Goal: Complete application form

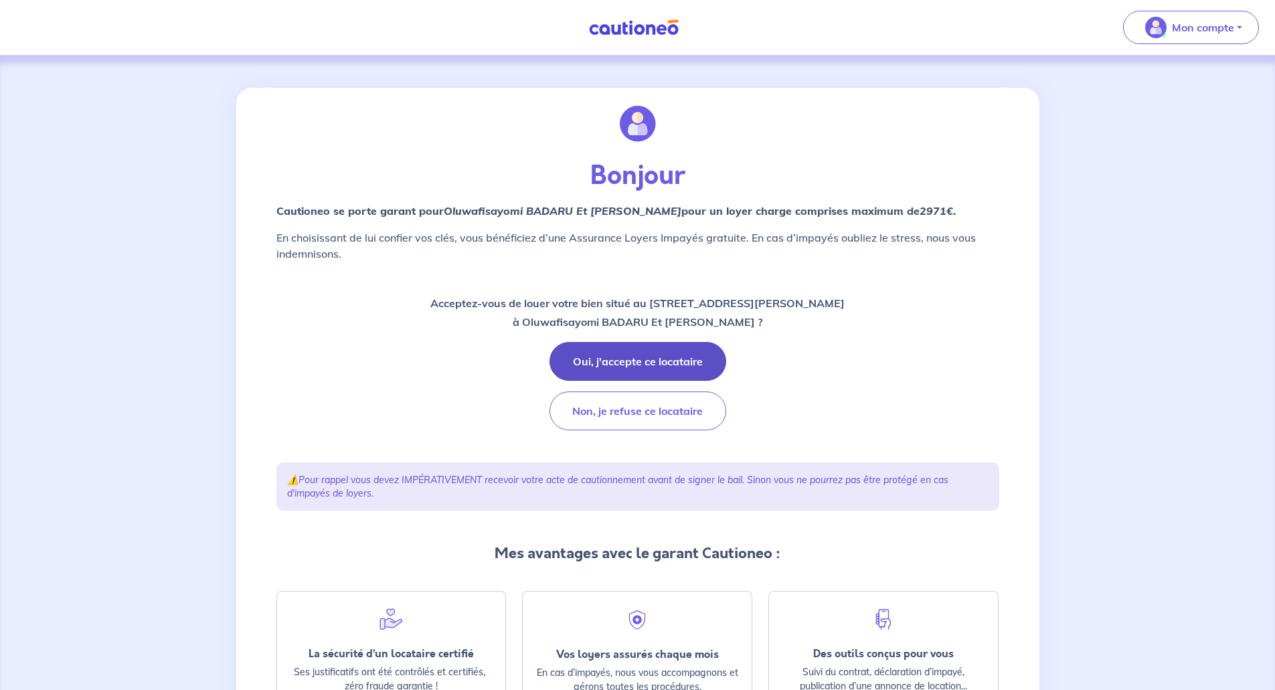
click at [644, 353] on button "Oui, j'accepte ce locataire" at bounding box center [638, 361] width 177 height 39
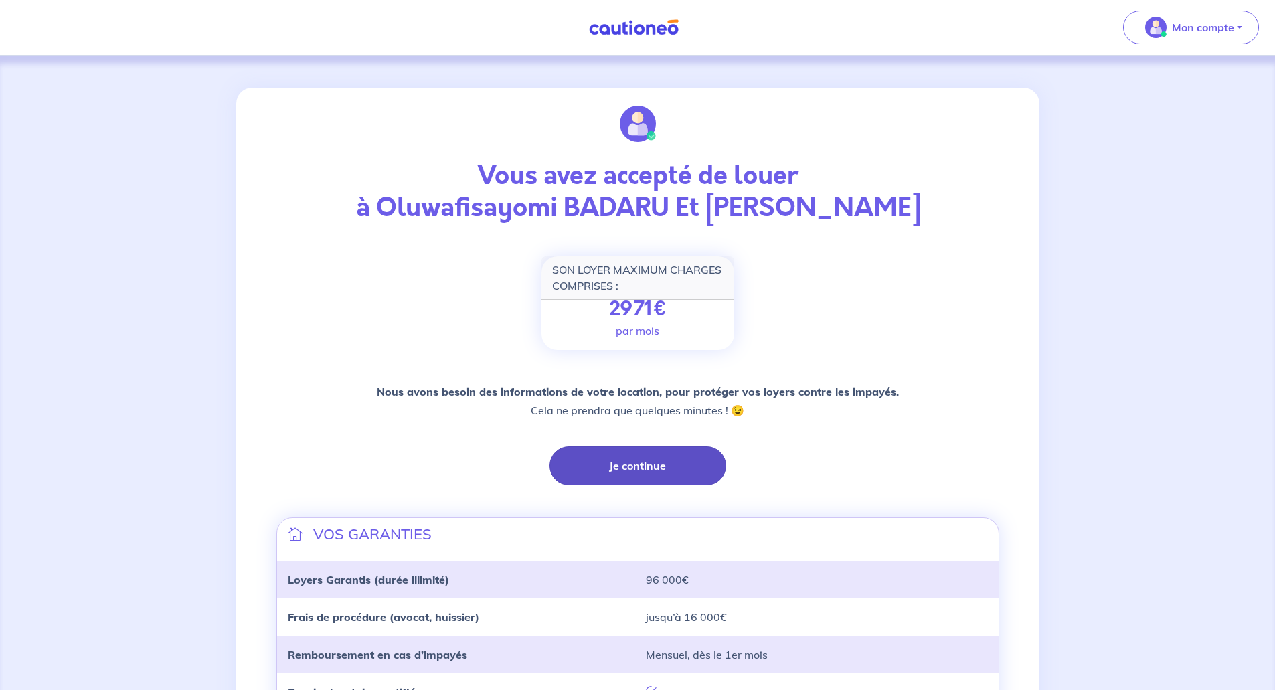
click at [643, 469] on button "Je continue" at bounding box center [638, 466] width 177 height 39
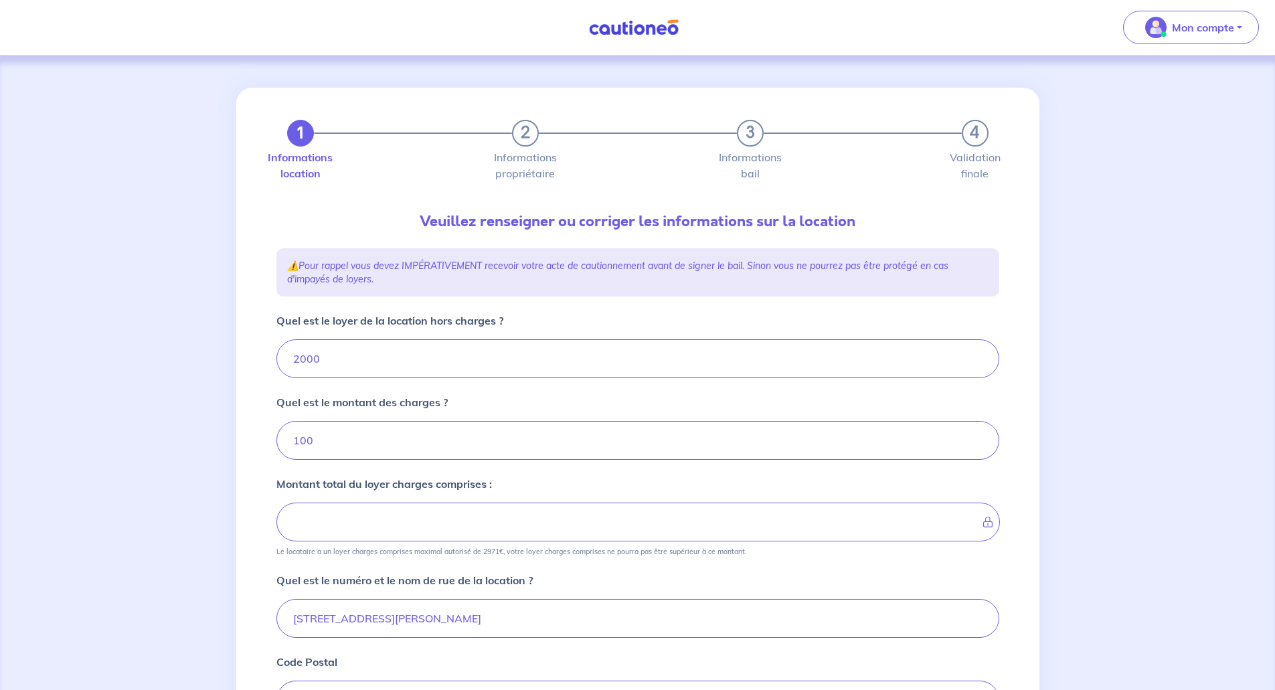
type input "2100"
drag, startPoint x: 362, startPoint y: 347, endPoint x: 244, endPoint y: 369, distance: 119.1
click at [244, 369] on div "1 2 3 4 Informations location Informations propriétaire Informations bail Valid…" at bounding box center [637, 542] width 803 height 908
type input "19"
type input "101"
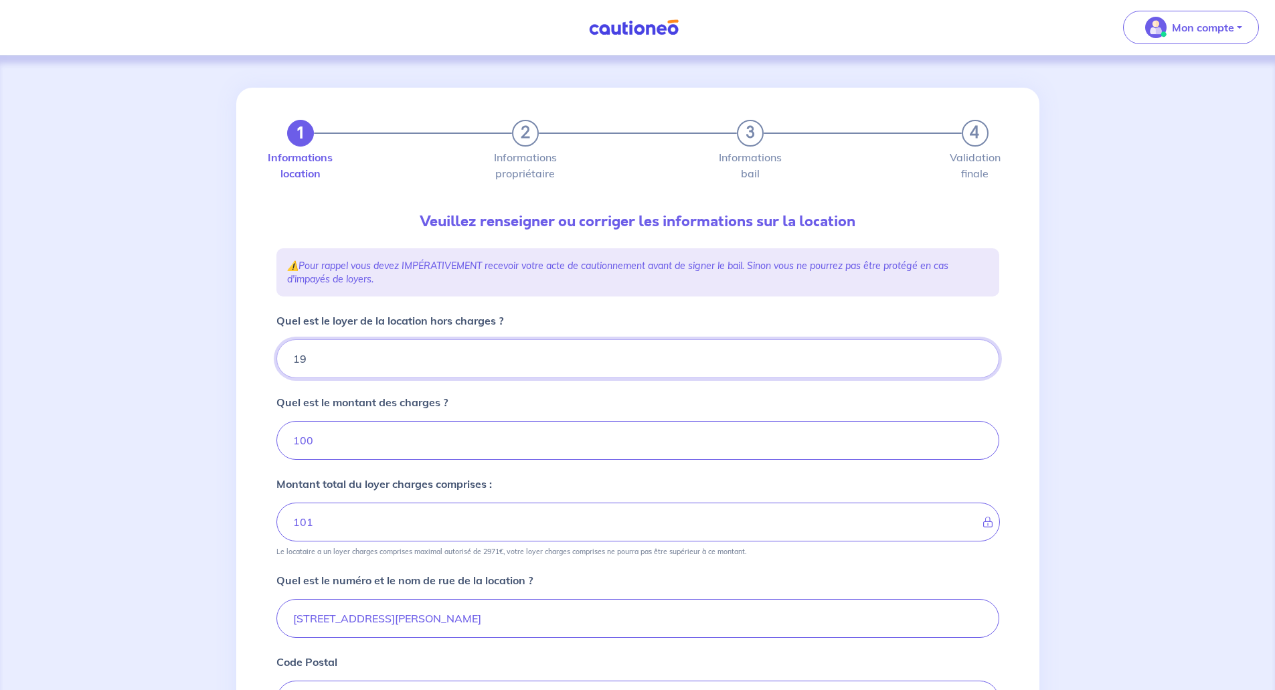
type input "191"
type input "119"
type input "1910"
type input "2010"
type input "1910"
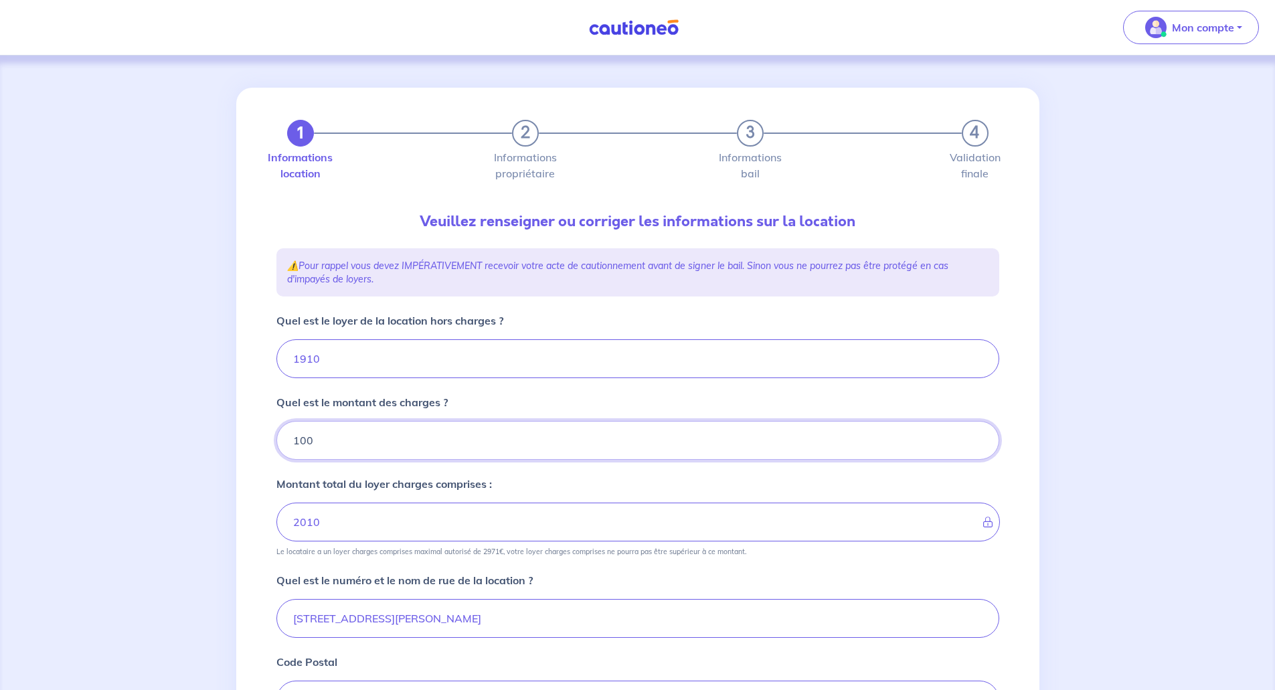
drag, startPoint x: 349, startPoint y: 439, endPoint x: 266, endPoint y: 441, distance: 83.0
click at [266, 441] on div "1 2 3 4 Informations location Informations propriétaire Informations bail Valid…" at bounding box center [637, 542] width 803 height 908
type input "90"
type input "2000"
type input "90"
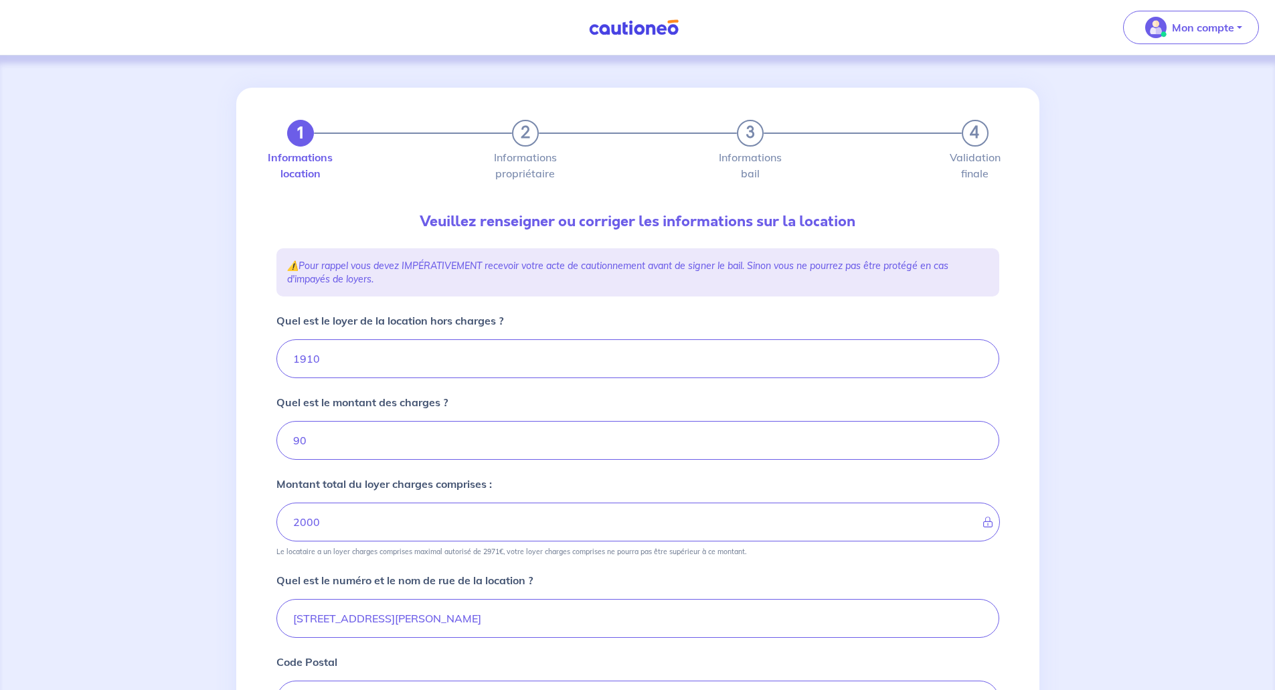
click at [220, 584] on div "1 2 3 4 Informations location Informations propriétaire Informations bail Valid…" at bounding box center [637, 542] width 1275 height 972
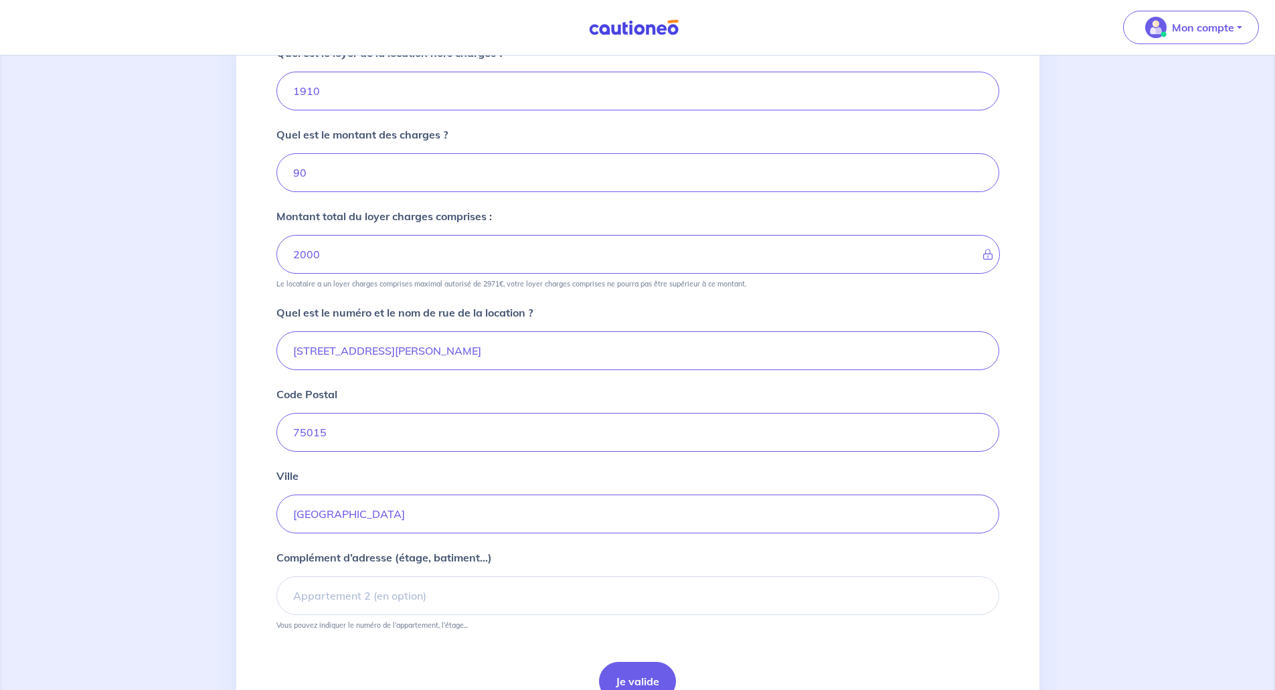
scroll to position [335, 0]
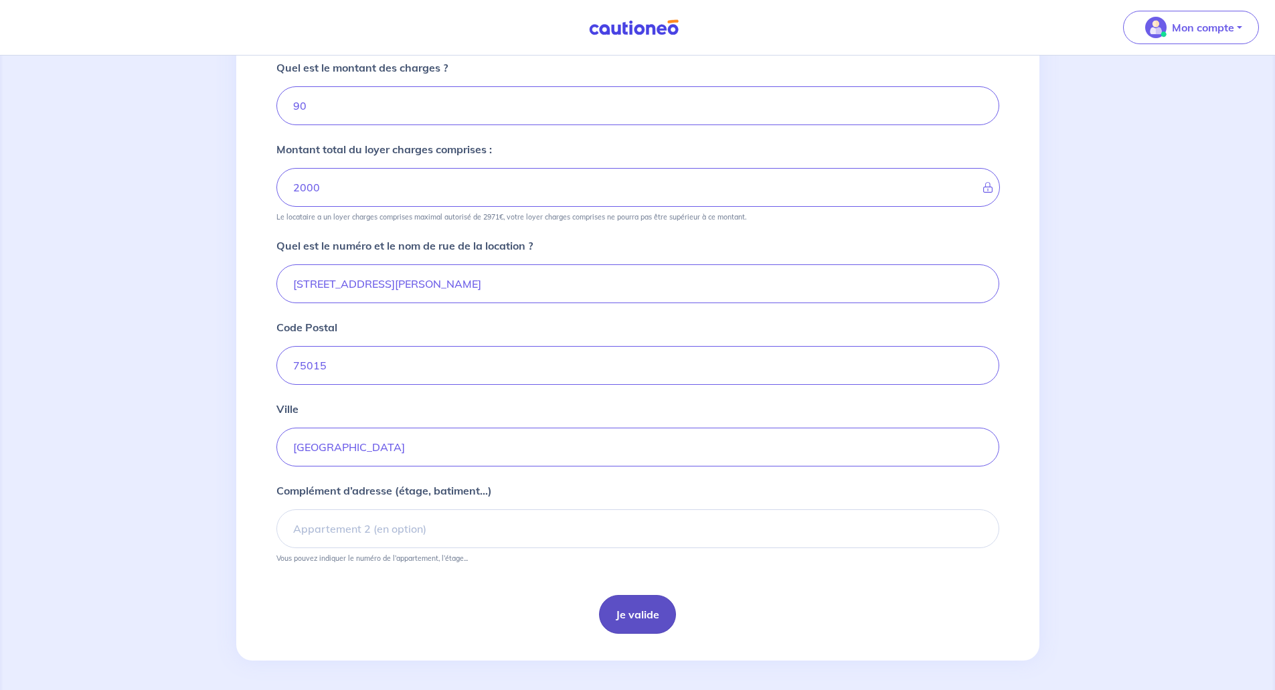
click at [645, 605] on button "Je valide" at bounding box center [637, 614] width 77 height 39
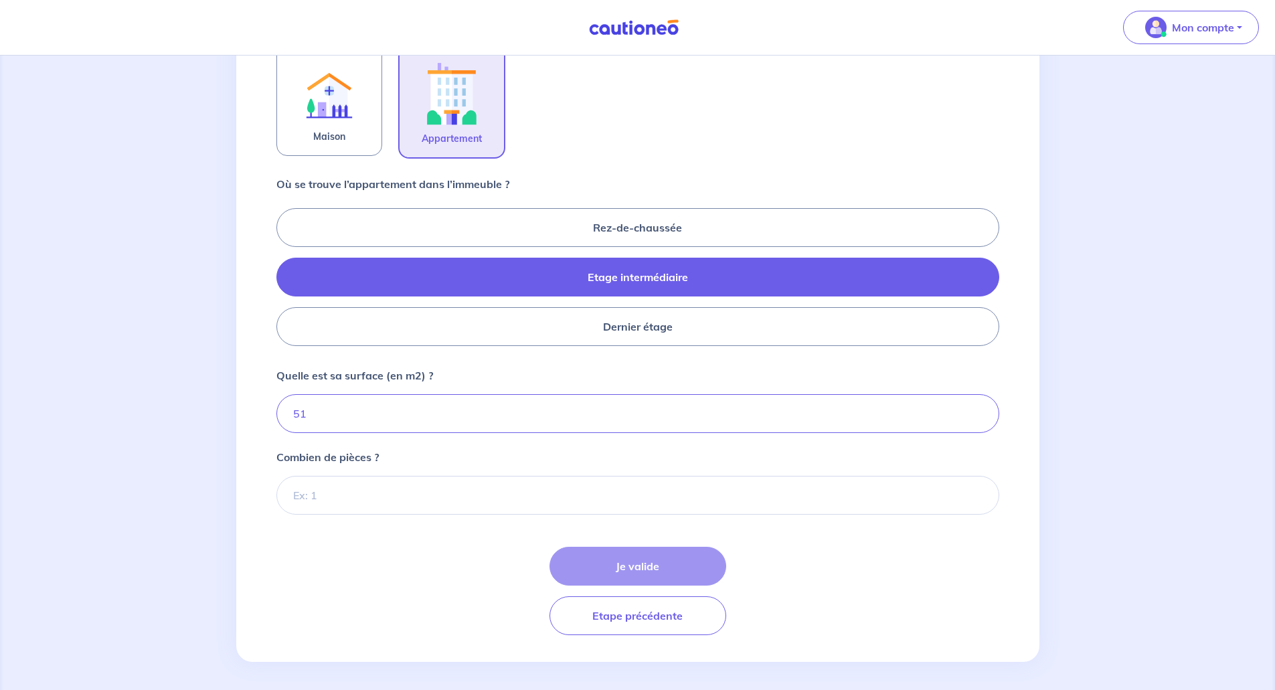
scroll to position [456, 0]
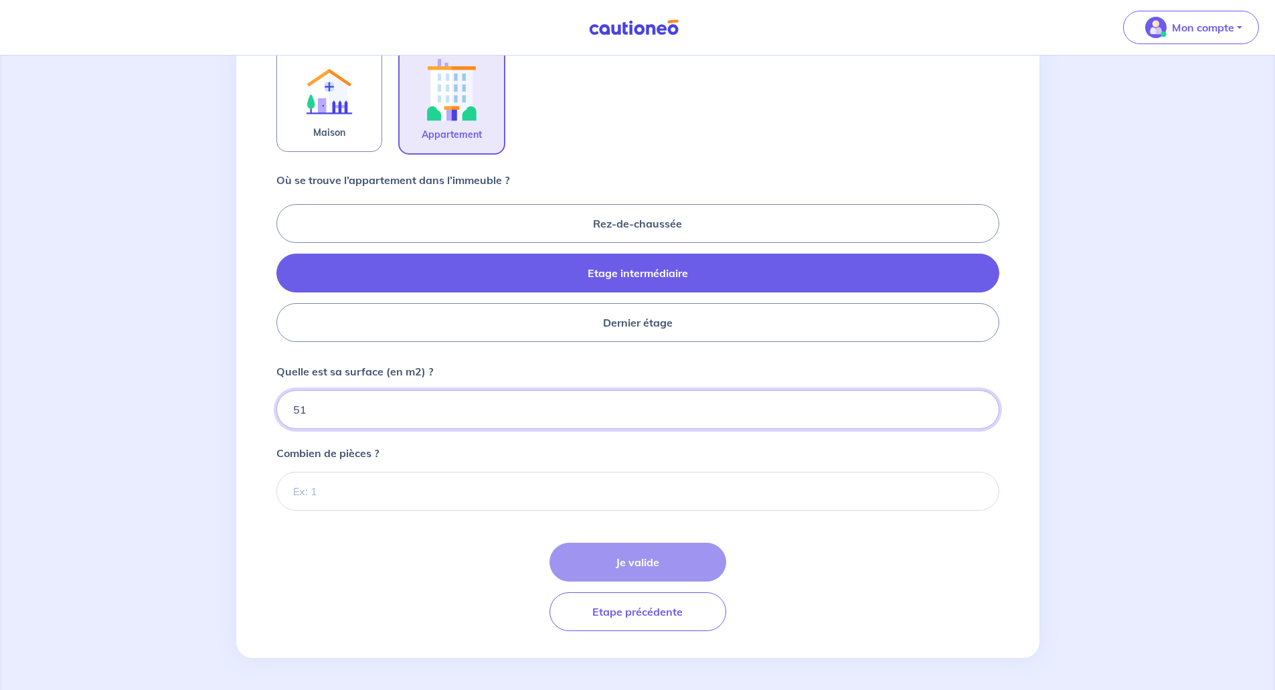
click at [341, 420] on input "51" at bounding box center [638, 409] width 723 height 39
click at [337, 506] on input "Combien de pièces ?" at bounding box center [638, 491] width 723 height 39
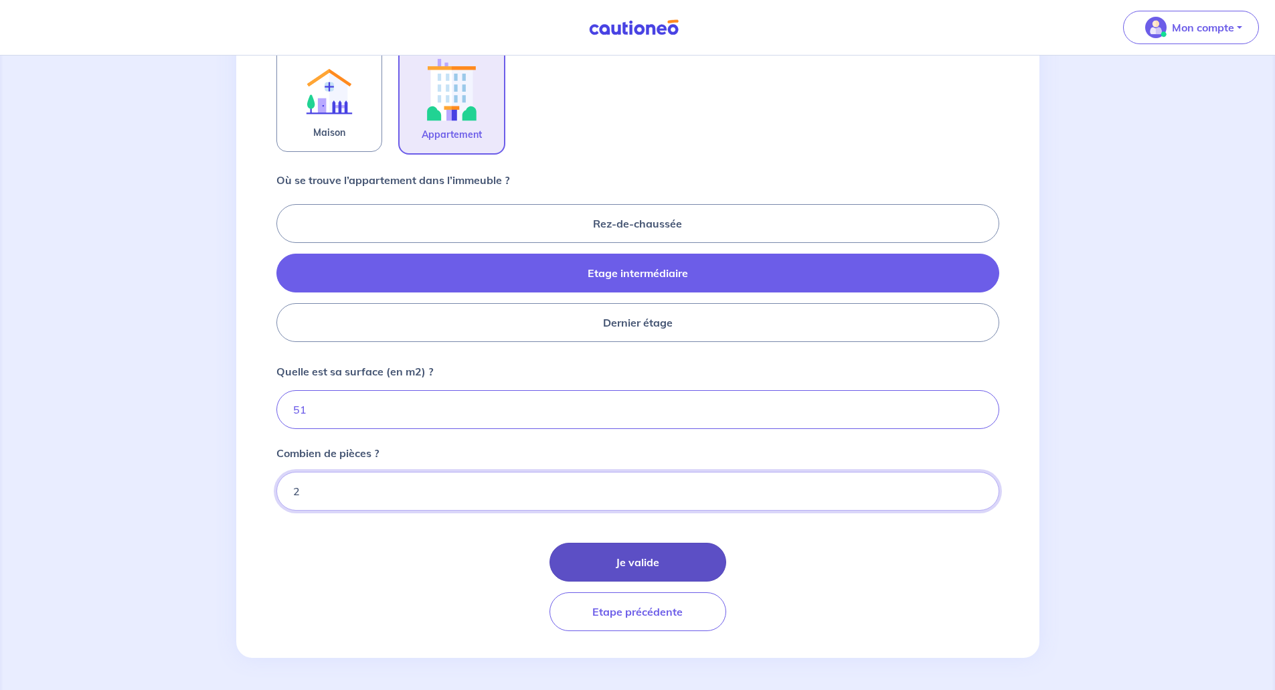
type input "2"
click at [613, 563] on button "Je valide" at bounding box center [638, 562] width 177 height 39
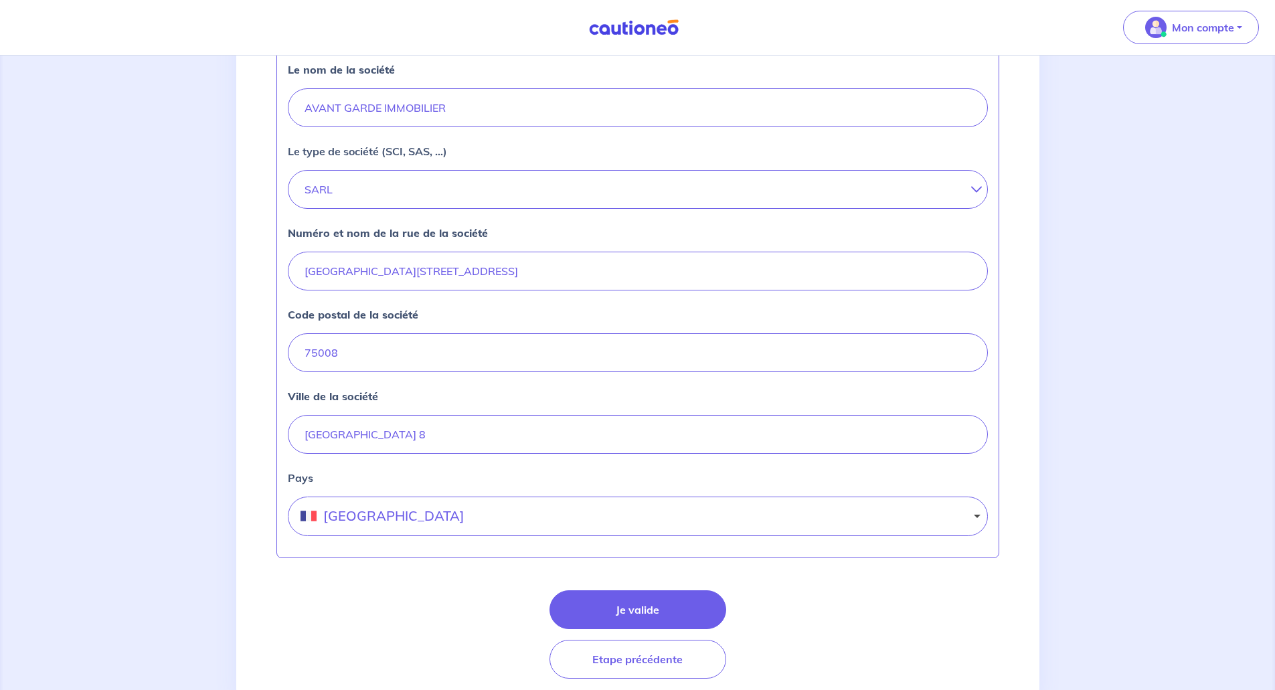
scroll to position [445, 0]
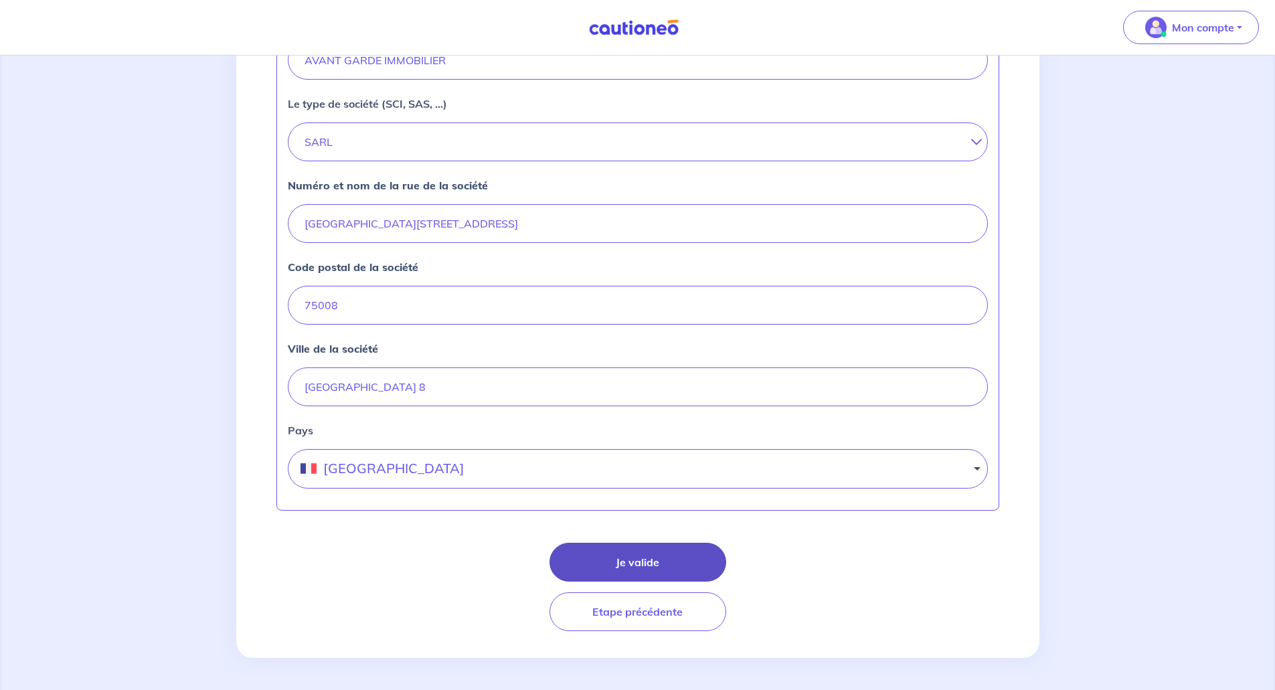
click at [661, 562] on button "Je valide" at bounding box center [638, 562] width 177 height 39
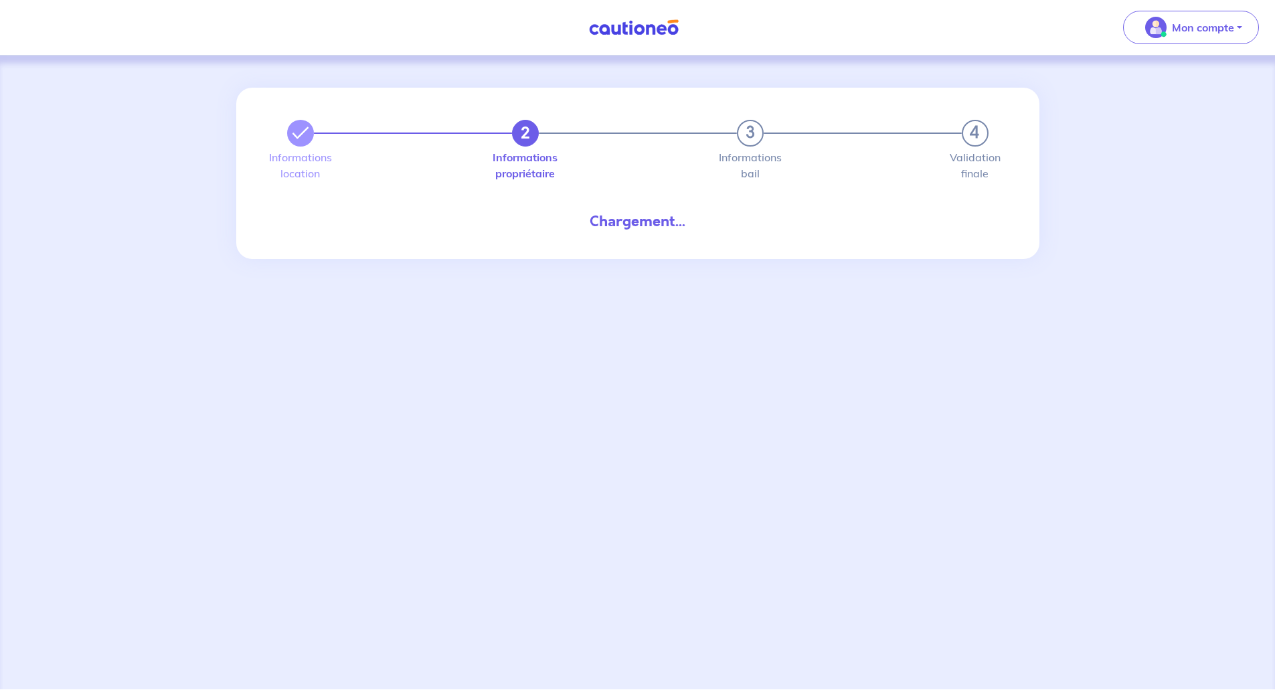
select select "FR"
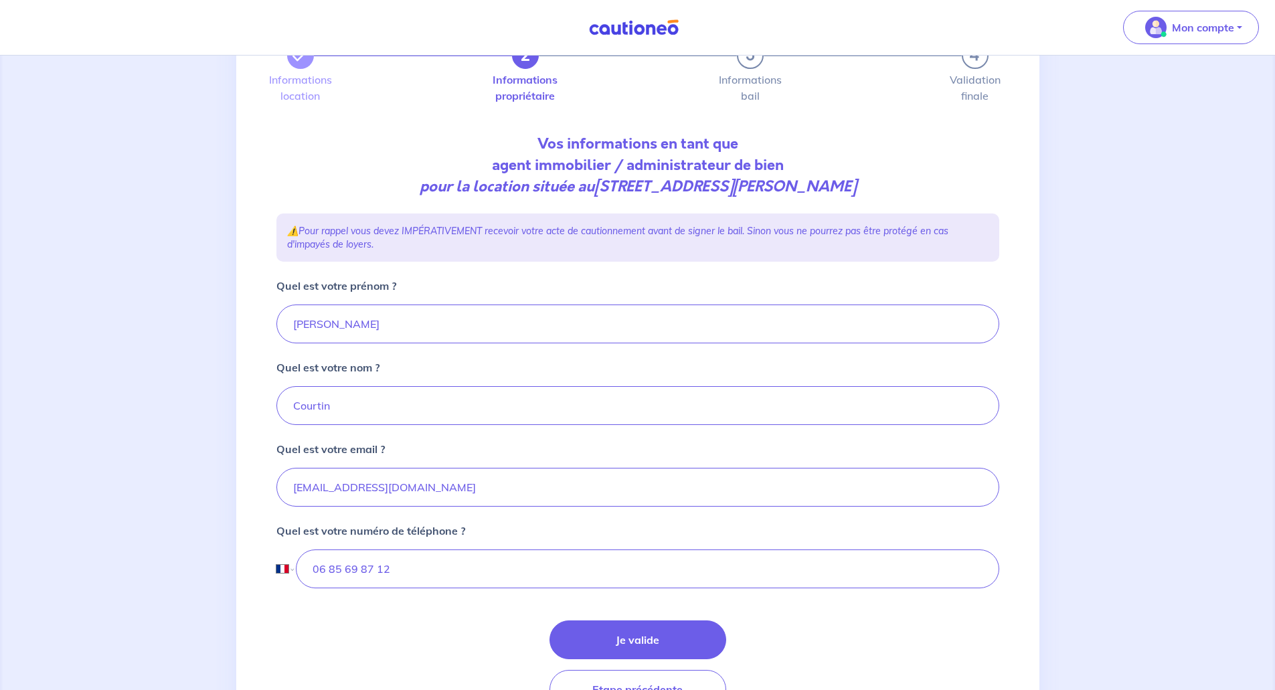
scroll to position [155, 0]
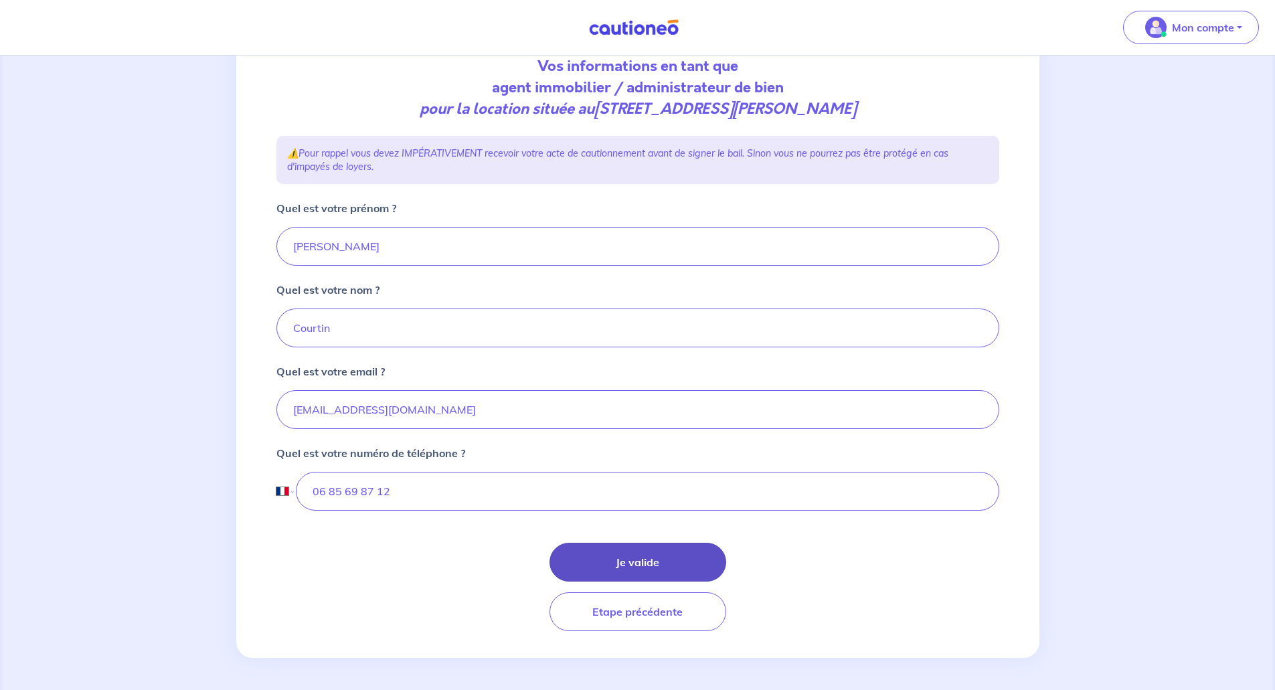
click at [627, 563] on button "Je valide" at bounding box center [638, 562] width 177 height 39
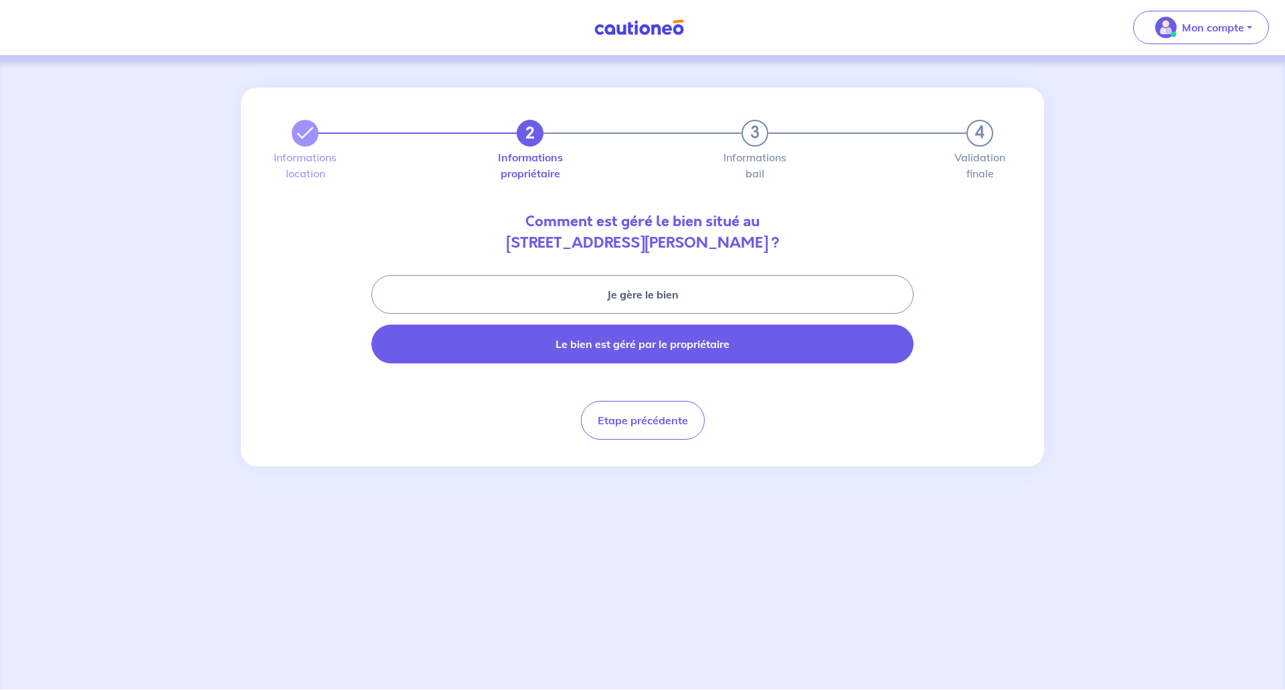
click at [606, 345] on button "Le bien est géré par le propriétaire" at bounding box center [643, 344] width 542 height 39
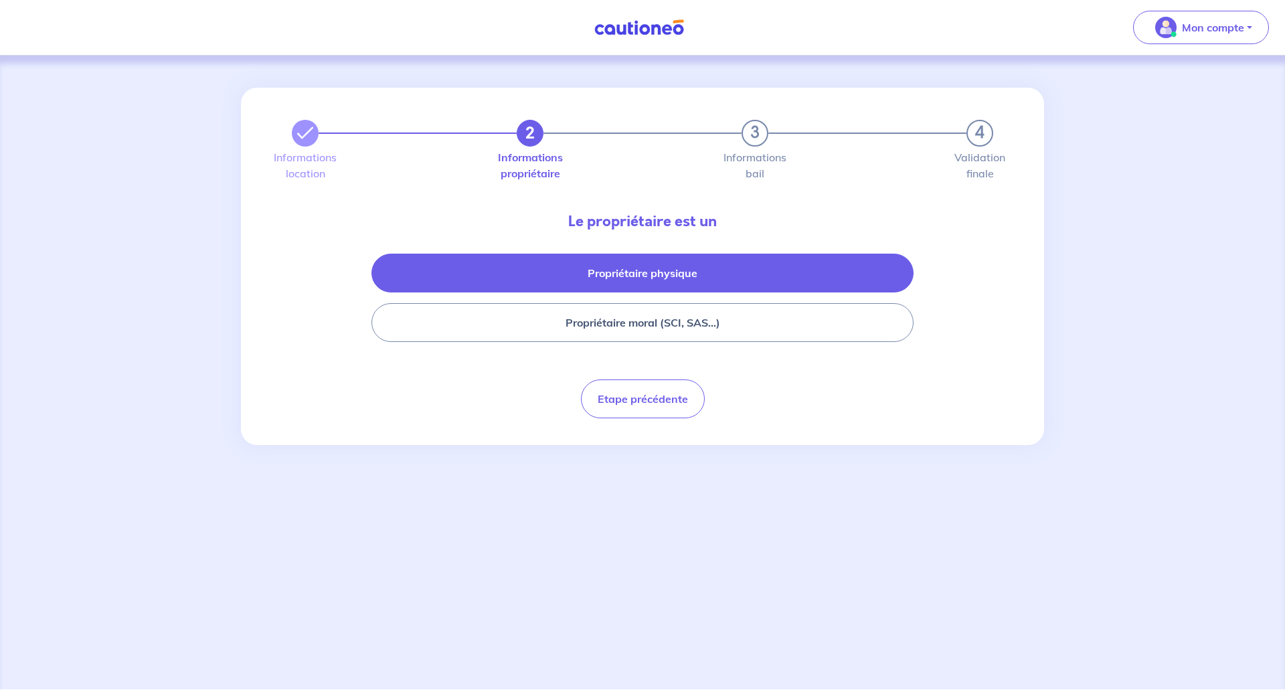
click at [601, 268] on button "Propriétaire physique" at bounding box center [643, 273] width 542 height 39
select select "FR"
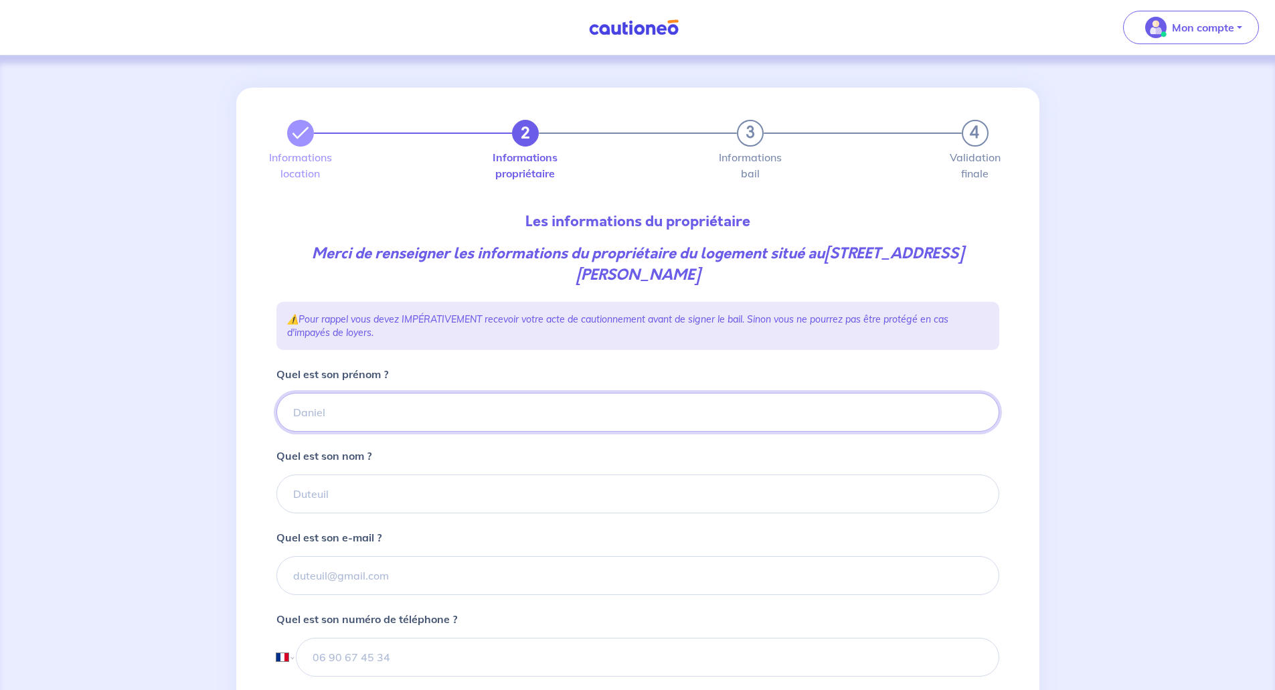
click at [352, 413] on input "Quel est son prénom ?" at bounding box center [638, 412] width 723 height 39
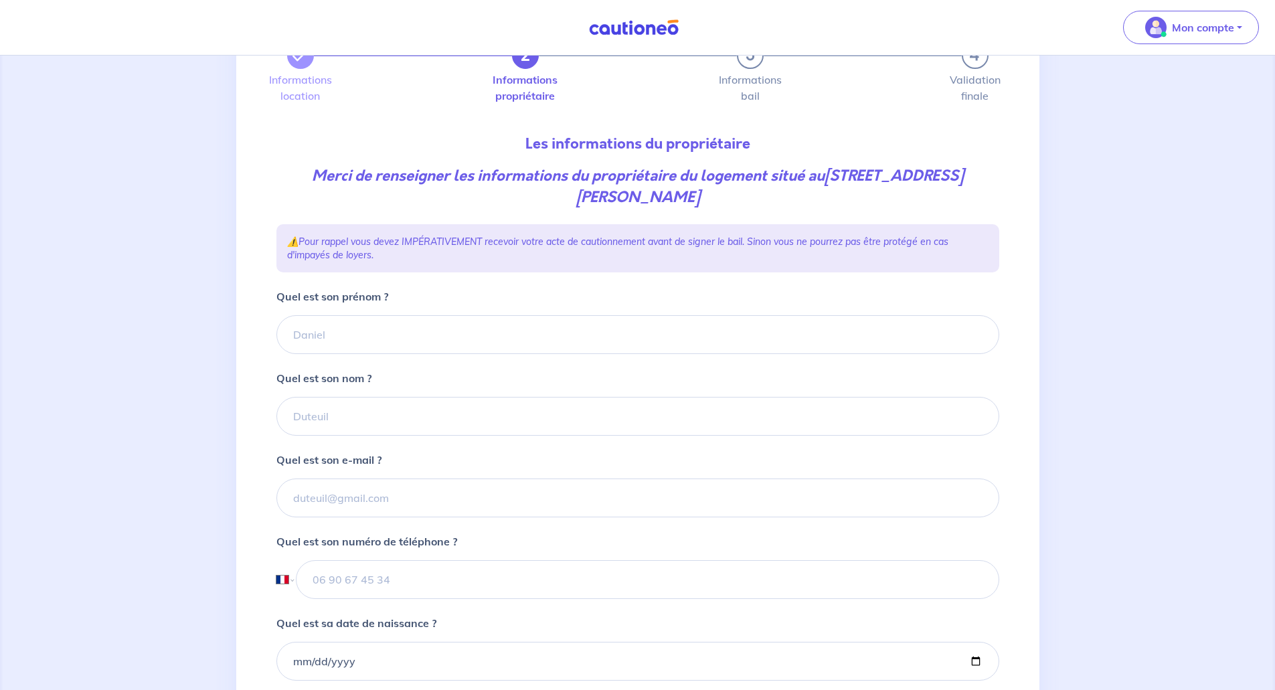
scroll to position [67, 0]
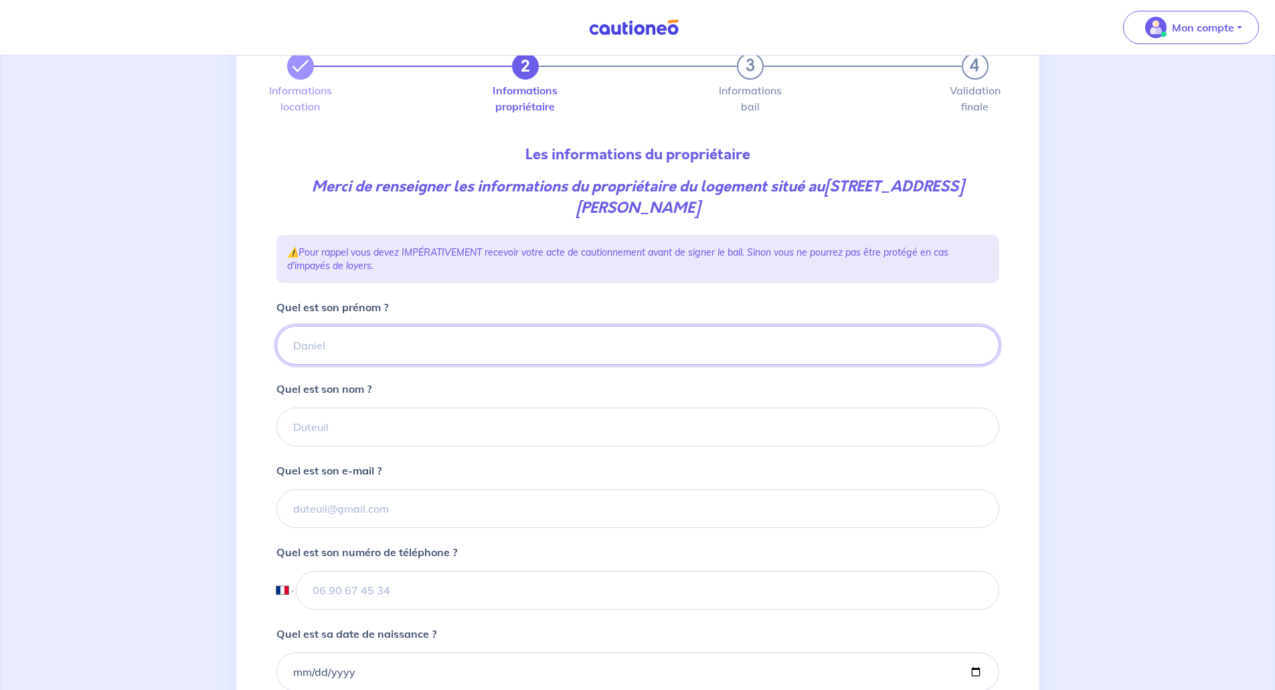
click at [294, 331] on input "Quel est son prénom ?" at bounding box center [638, 345] width 723 height 39
type input "Arnaud"
click at [352, 410] on input "Quel est son nom ?" at bounding box center [638, 427] width 723 height 39
type input "GENIS"
click at [352, 520] on input "Quel est son e-mail ?" at bounding box center [638, 508] width 723 height 39
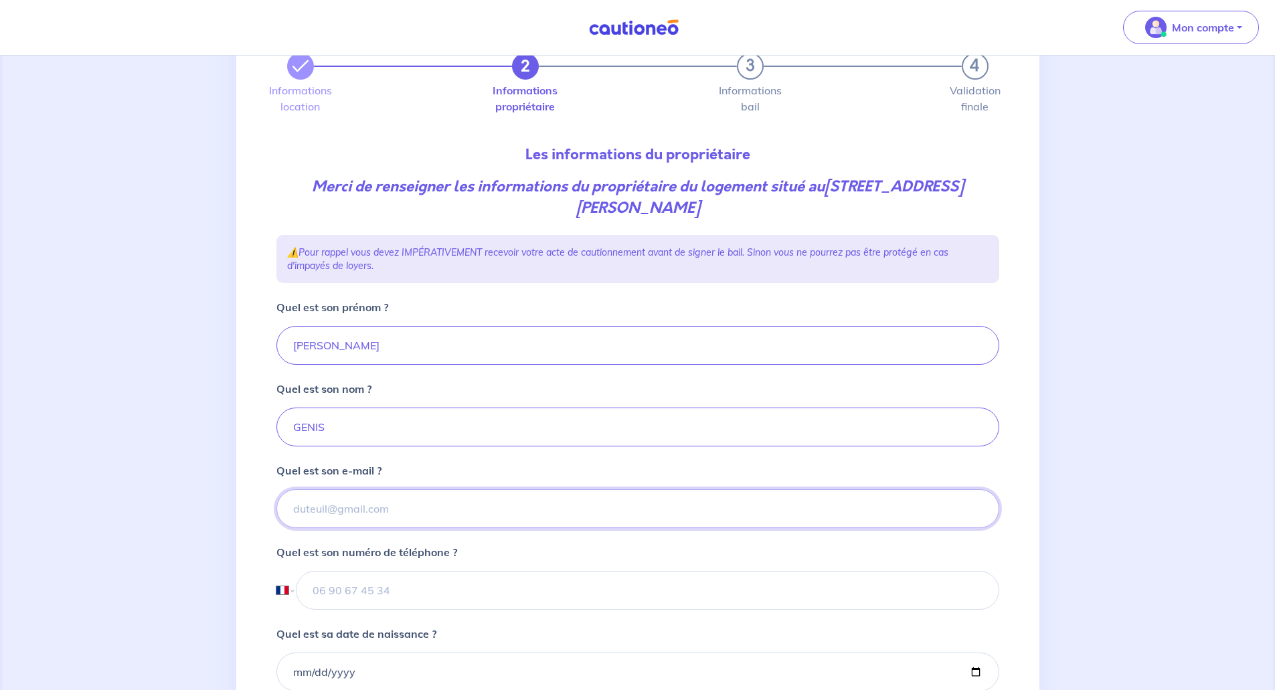
click at [329, 513] on input "Quel est son e-mail ?" at bounding box center [638, 508] width 723 height 39
paste input "arnaudgenis@yahoo.com"
type input "arnaudgenis@yahoo.com"
click at [395, 594] on input "tel" at bounding box center [647, 590] width 703 height 39
paste input "+33 6 24 21 28 93"
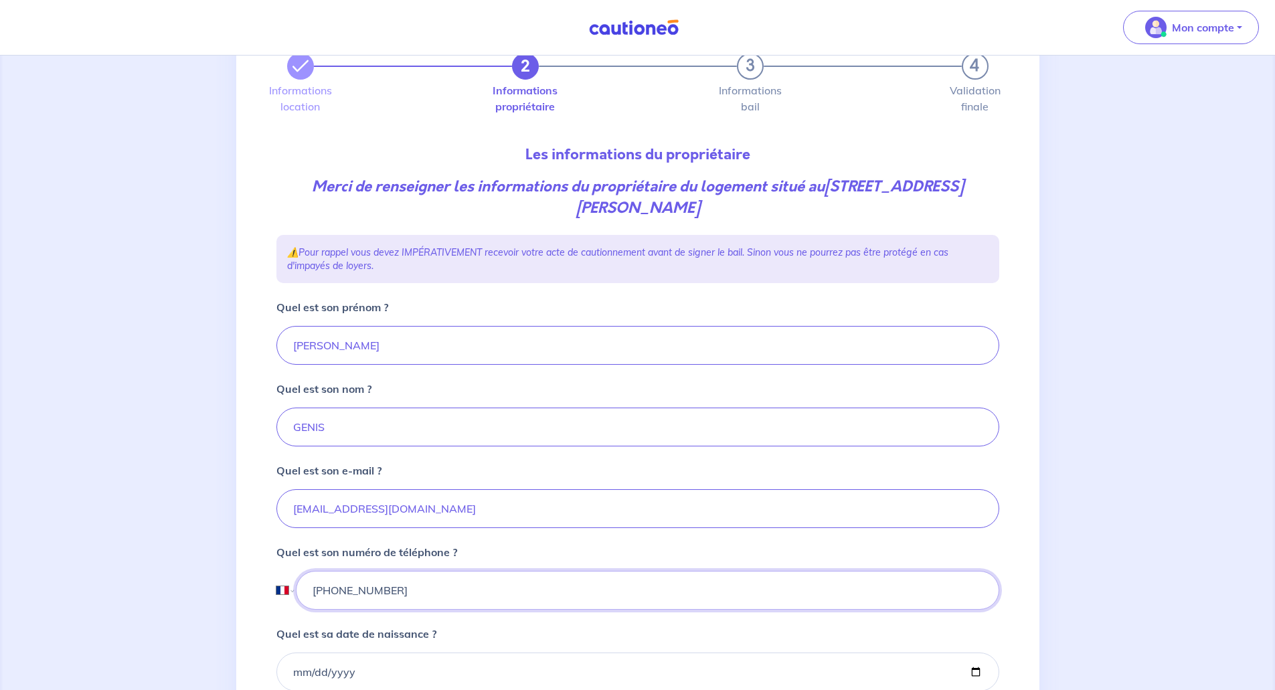
type input "+33 6 24 21 28 93"
click at [293, 672] on input "Quel est sa date de naissance ?" at bounding box center [638, 672] width 723 height 39
type input "1964-06-17"
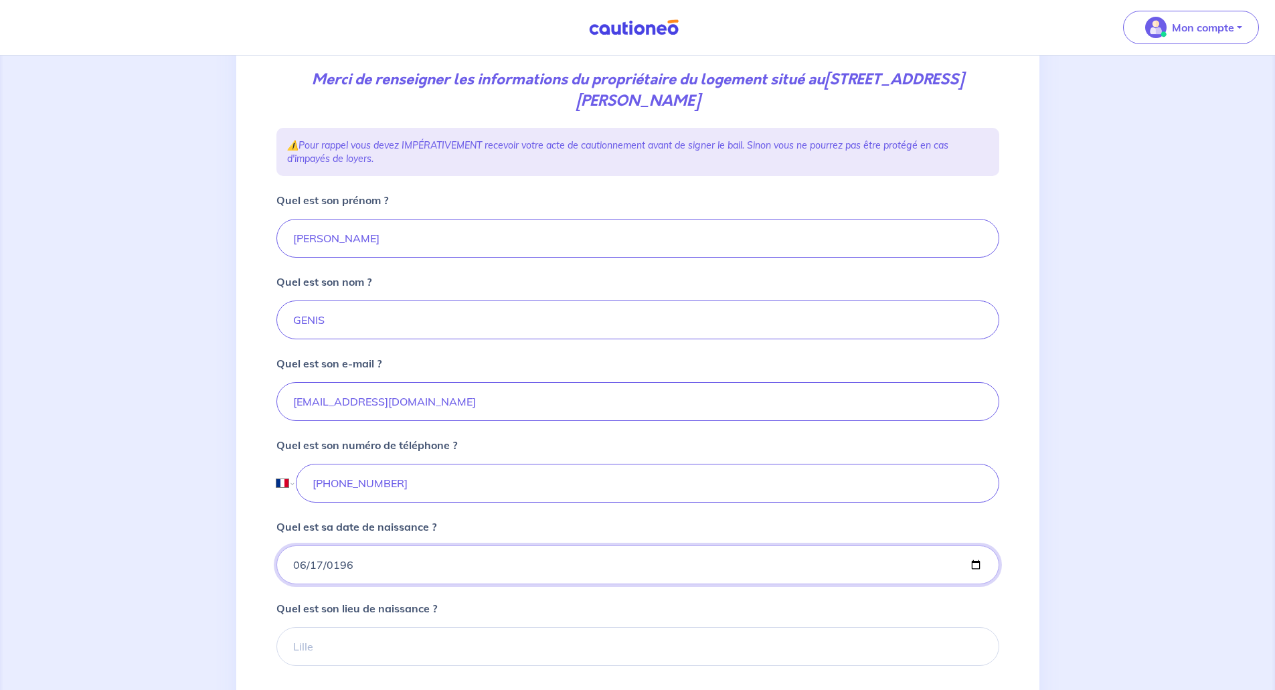
scroll to position [268, 0]
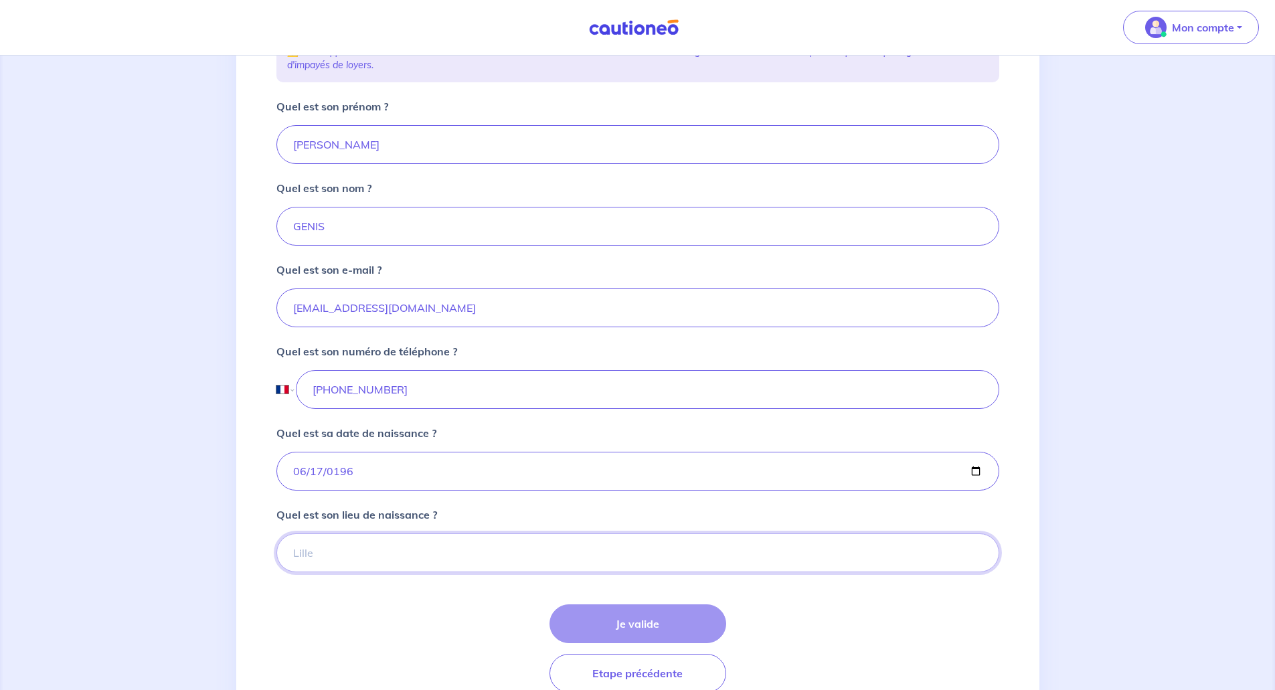
click at [303, 554] on input "Quel est son lieu de naissance ?" at bounding box center [638, 553] width 723 height 39
type input "Paris"
drag, startPoint x: 366, startPoint y: 598, endPoint x: 380, endPoint y: 599, distance: 14.1
click at [367, 598] on form "Quel est son prénom ? Arnaud Quel est son nom ? GENIS Quel est son e-mail ? arn…" at bounding box center [638, 395] width 723 height 595
click at [631, 620] on button "Je valide" at bounding box center [638, 624] width 177 height 39
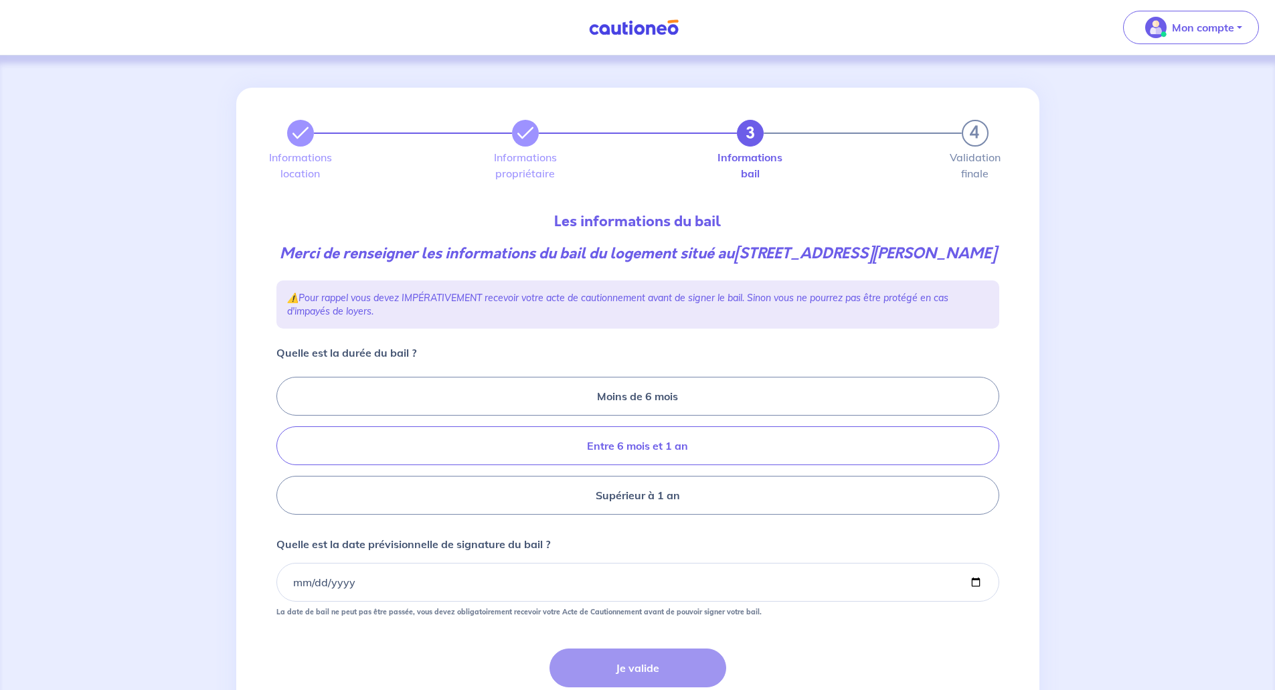
click at [607, 448] on label "Entre 6 mois et 1 an" at bounding box center [638, 445] width 723 height 39
click at [285, 448] on input "Entre 6 mois et 1 an" at bounding box center [281, 446] width 9 height 9
radio input "true"
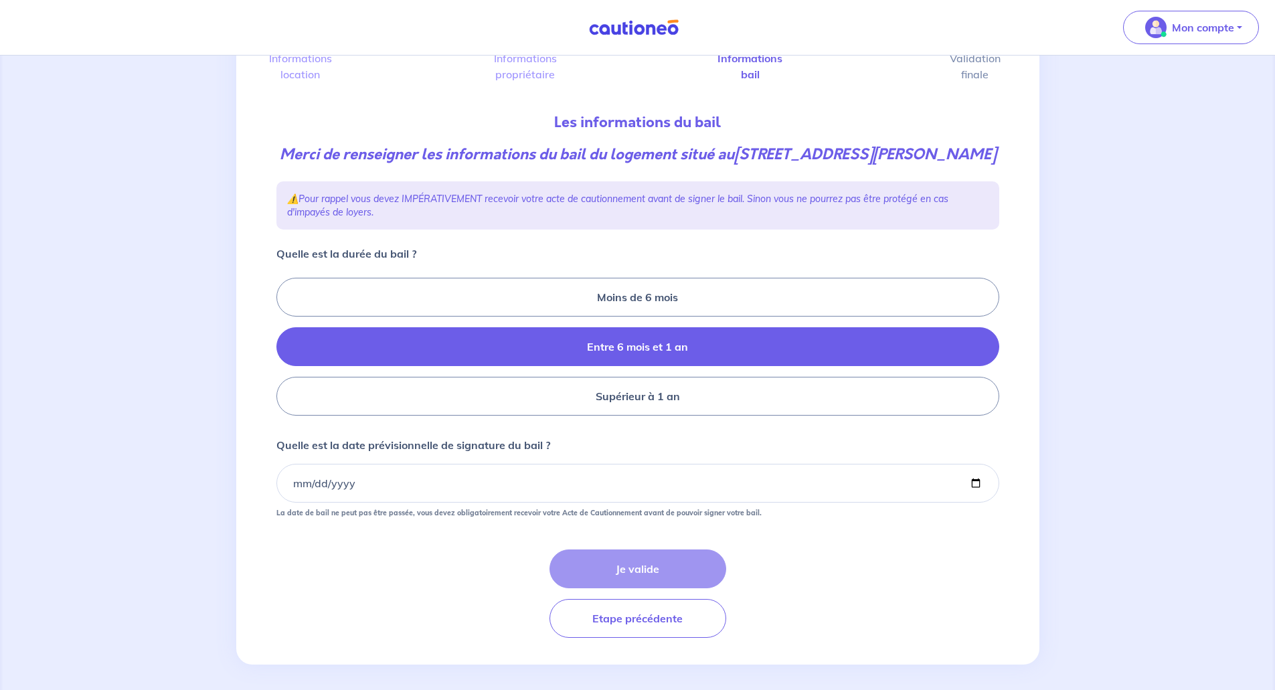
scroll to position [106, 0]
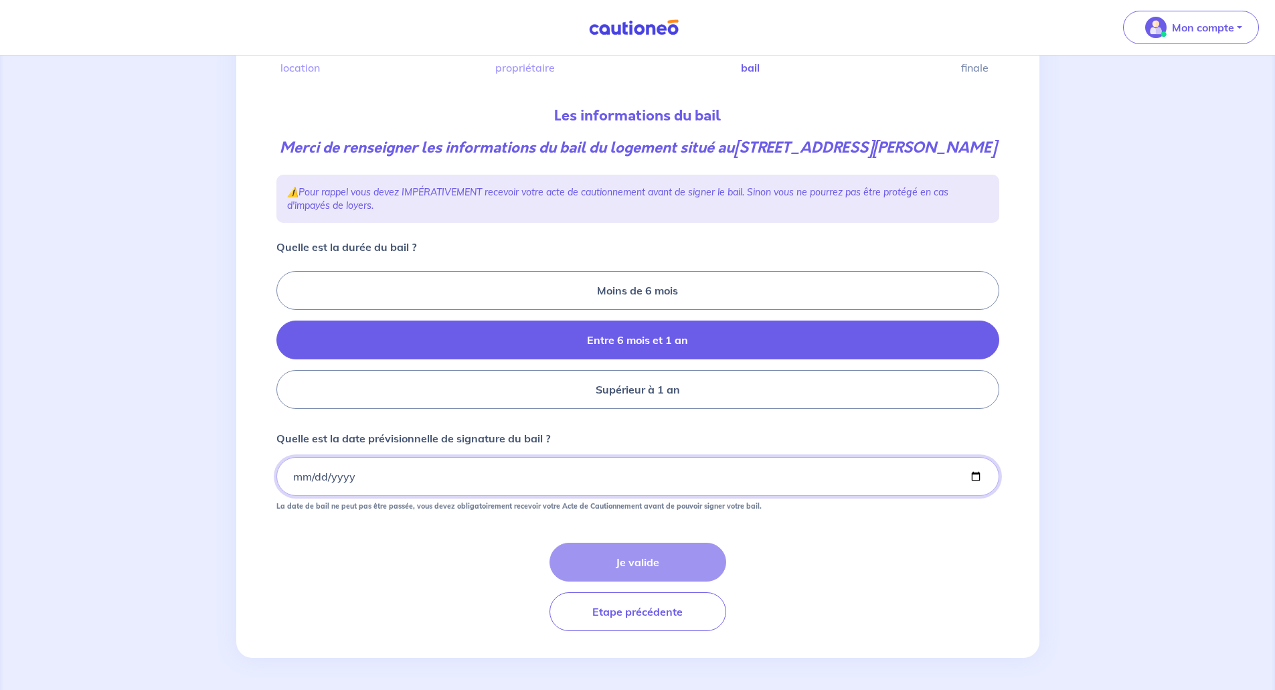
click at [293, 482] on input "Quelle est la date prévisionnelle de signature du bail ?" at bounding box center [638, 476] width 723 height 39
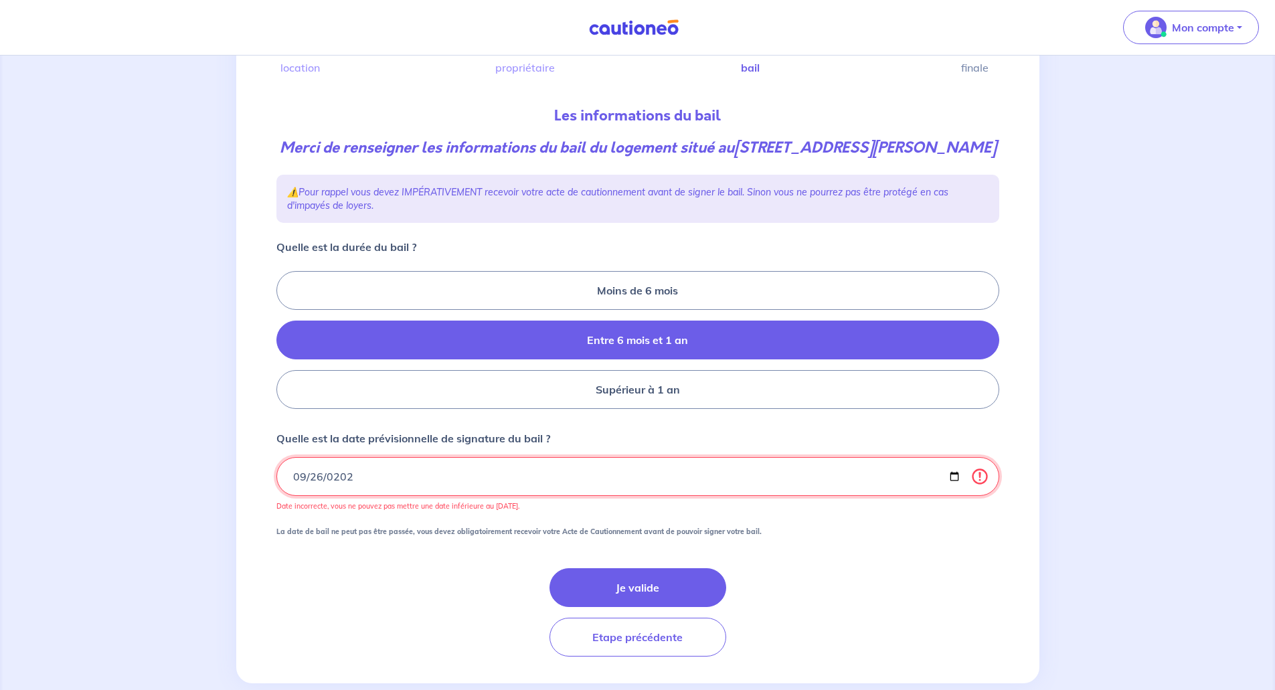
type input "2025-09-26"
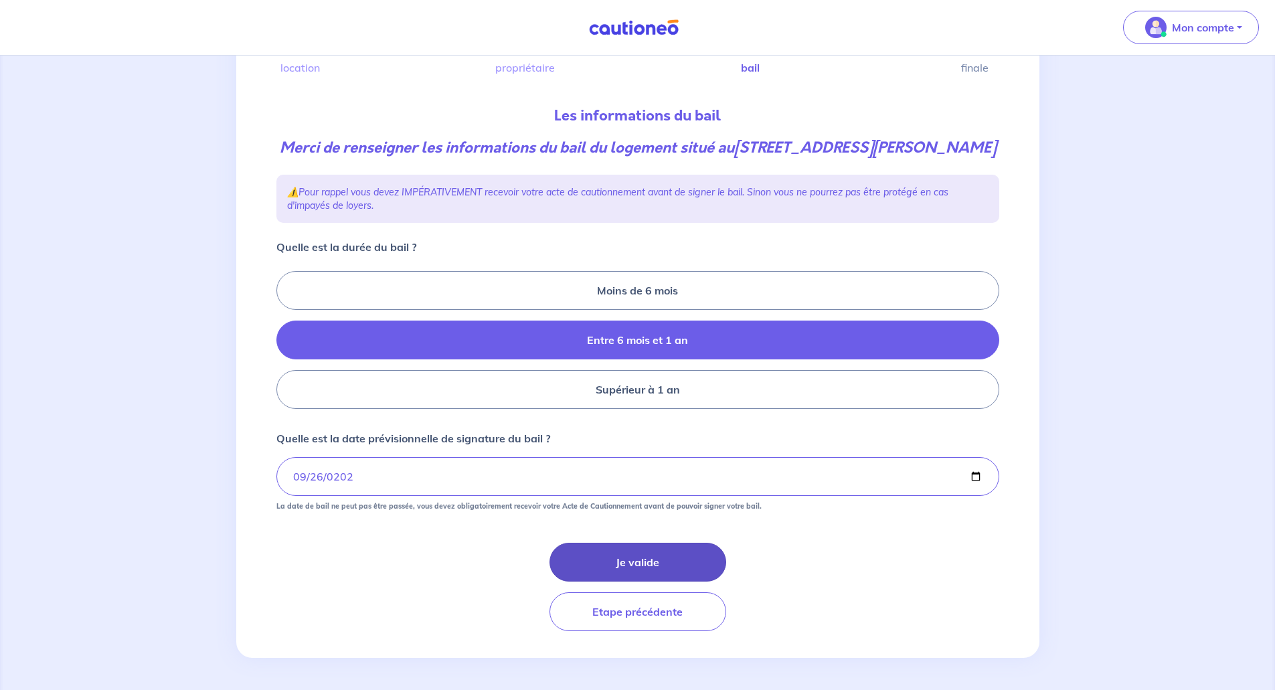
click at [613, 563] on button "Je valide" at bounding box center [638, 562] width 177 height 39
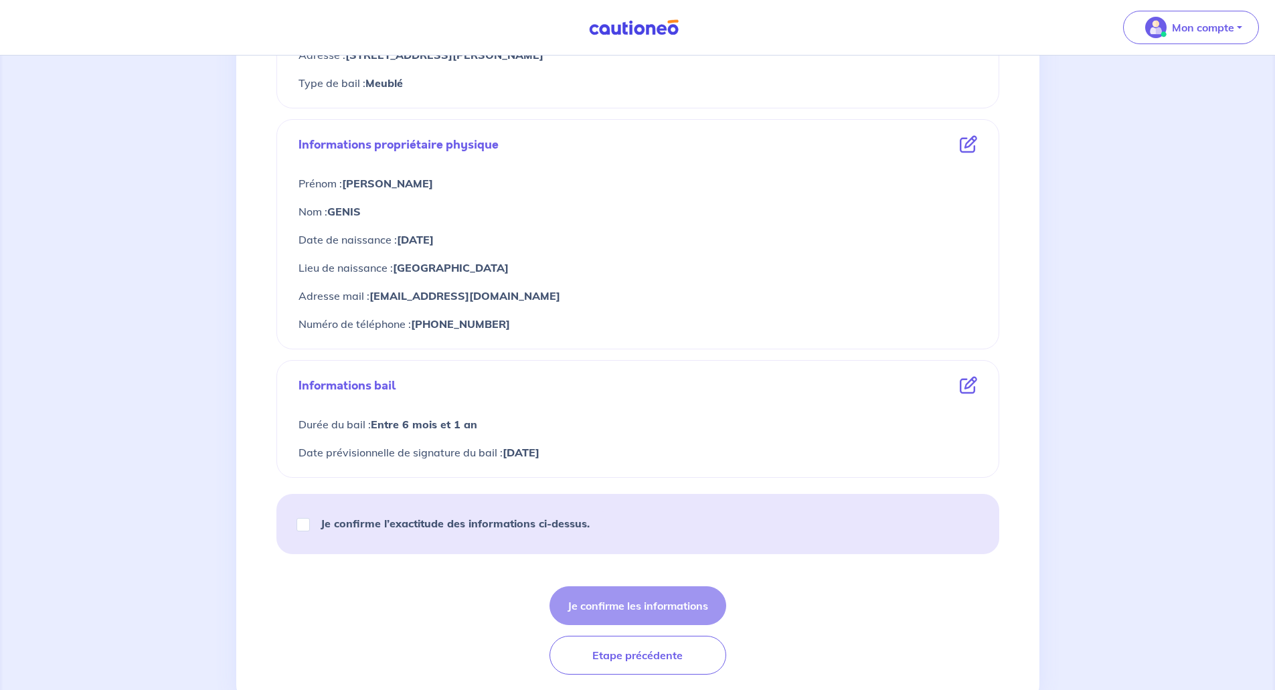
scroll to position [461, 0]
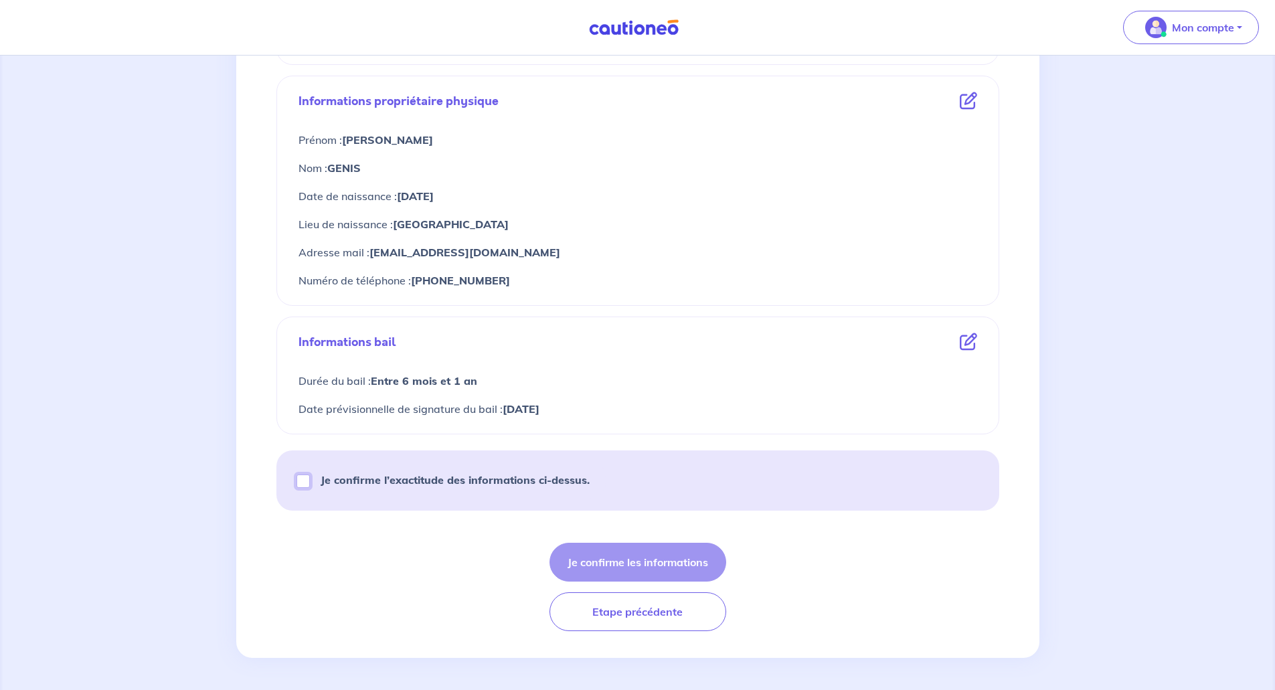
click at [307, 475] on input "Je confirme l’exactitude des informations ci-dessus." at bounding box center [303, 481] width 13 height 13
checkbox input "true"
click at [642, 566] on button "Je confirme les informations" at bounding box center [638, 562] width 177 height 39
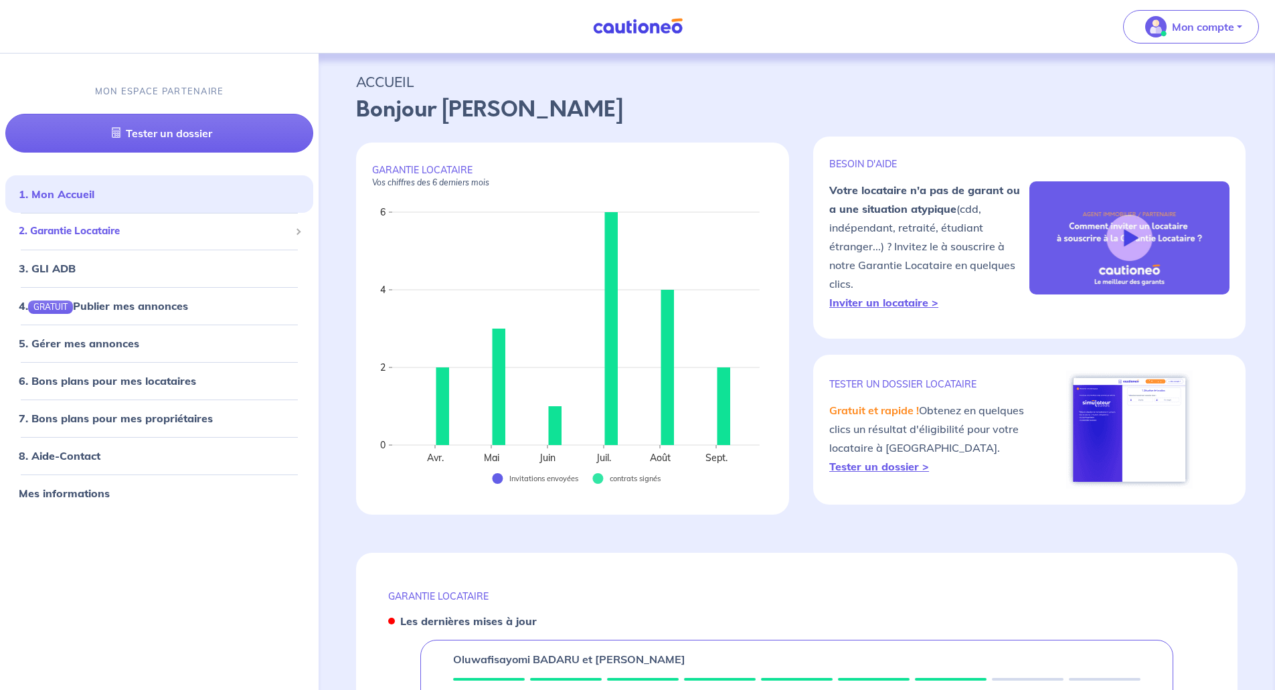
click at [63, 234] on span "2. Garantie Locataire" at bounding box center [154, 231] width 271 height 15
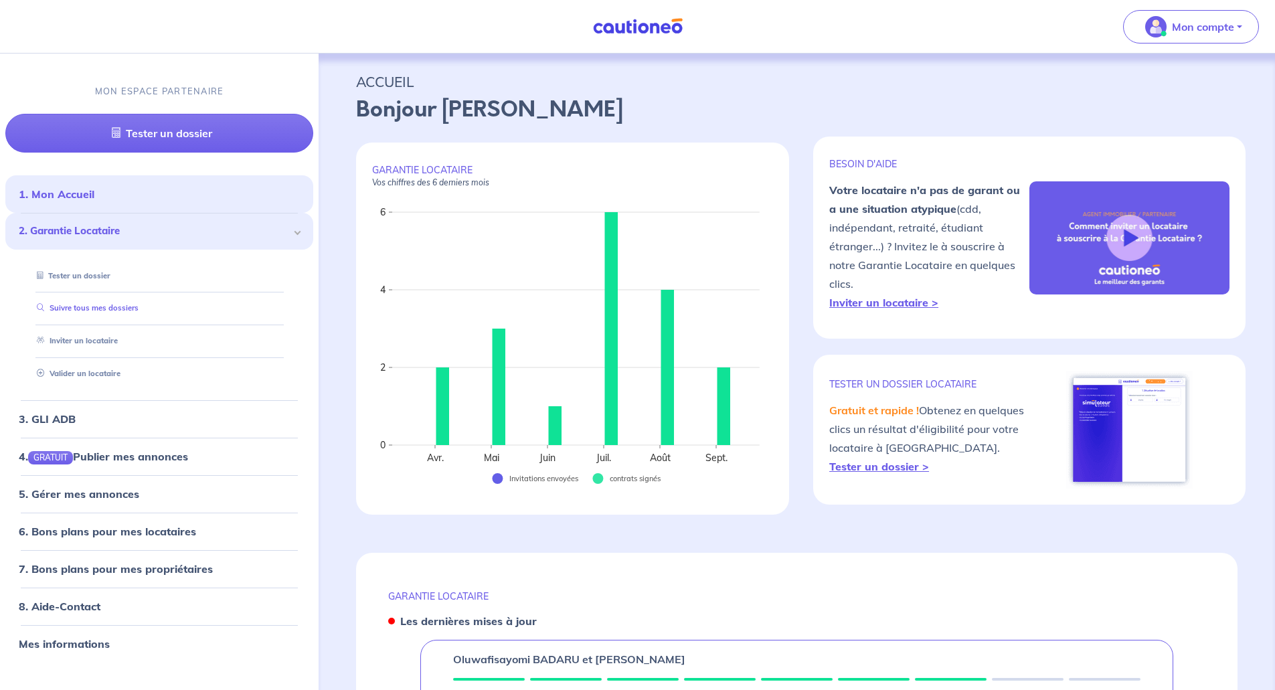
click at [52, 313] on link "Suivre tous mes dossiers" at bounding box center [84, 308] width 107 height 9
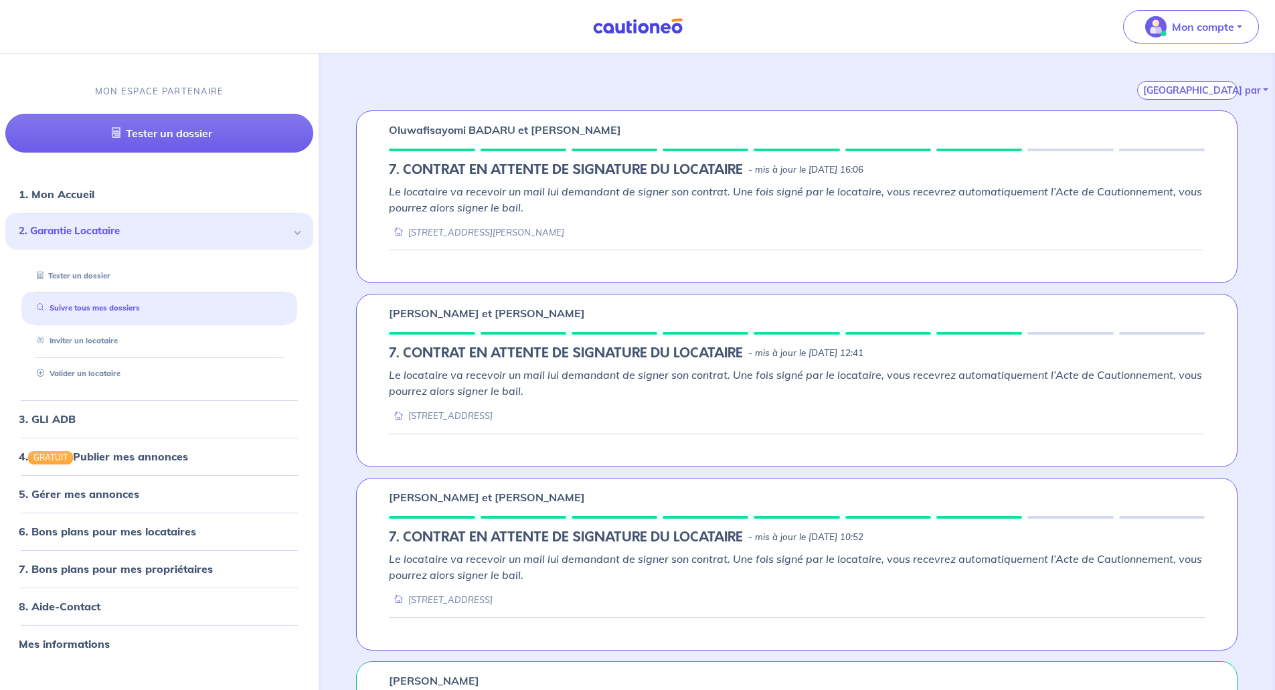
scroll to position [201, 0]
